Goal: Use online tool/utility: Utilize a website feature to perform a specific function

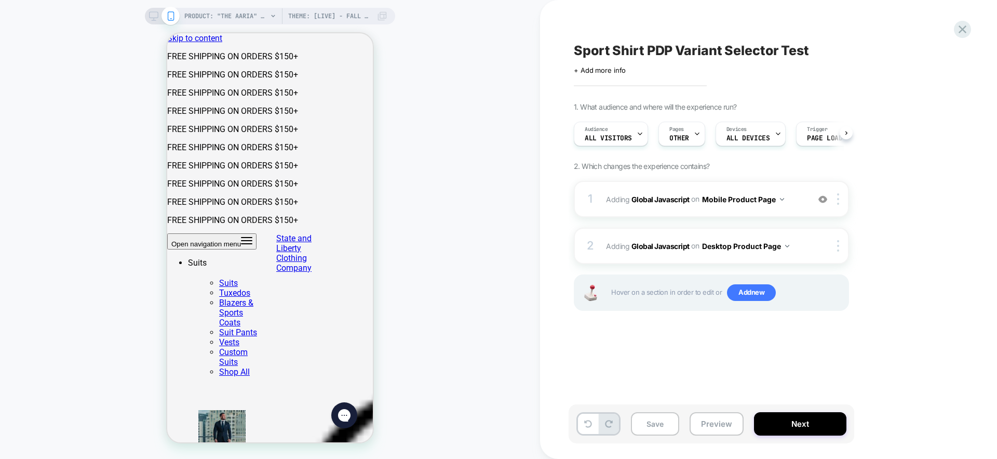
scroll to position [0, 1]
